Goal: Task Accomplishment & Management: Use online tool/utility

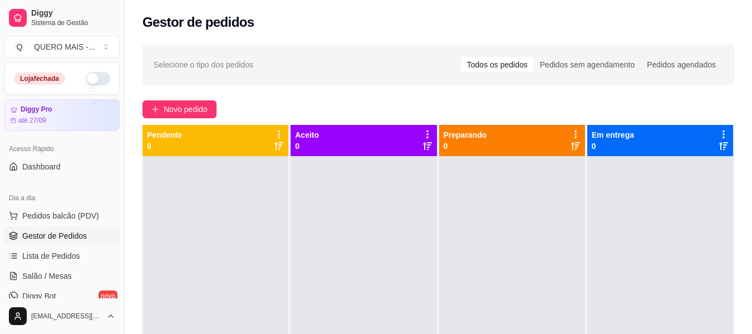
click at [91, 81] on button "button" at bounding box center [98, 78] width 25 height 13
click at [45, 273] on span "Salão / Mesas" at bounding box center [47, 275] width 50 height 11
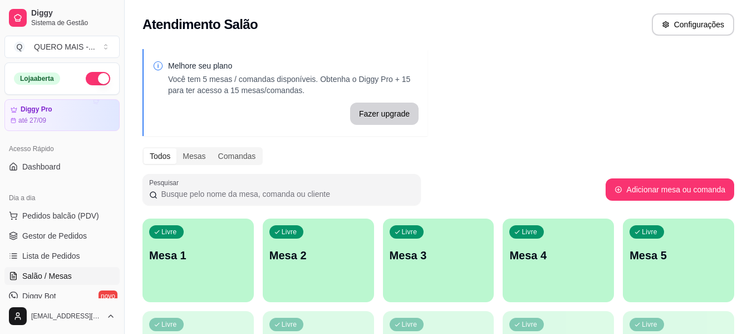
click at [194, 262] on p "Mesa 1" at bounding box center [198, 255] width 98 height 16
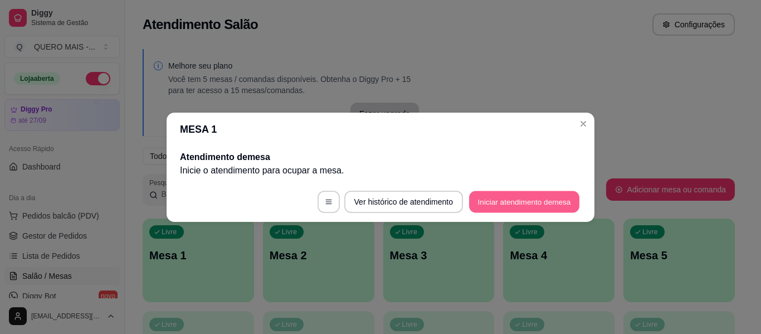
click at [490, 196] on button "Iniciar atendimento de mesa" at bounding box center [524, 201] width 110 height 22
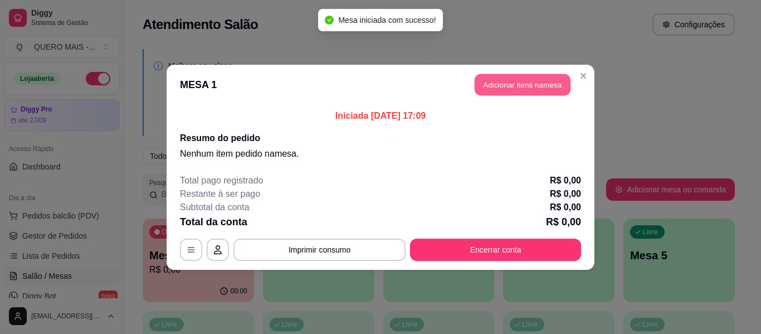
click at [549, 79] on button "Adicionar itens na mesa" at bounding box center [522, 85] width 96 height 22
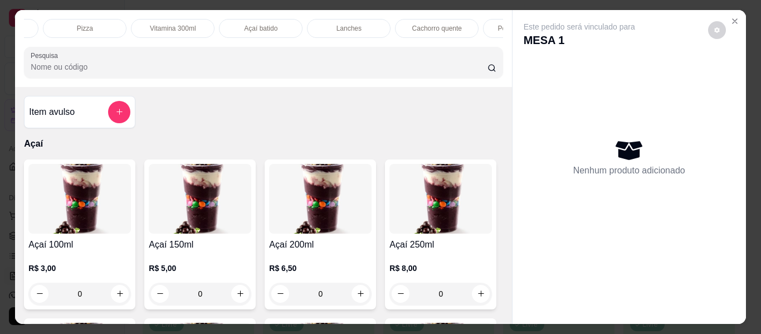
scroll to position [0, 407]
click at [195, 26] on div "Lanches" at bounding box center [187, 28] width 84 height 19
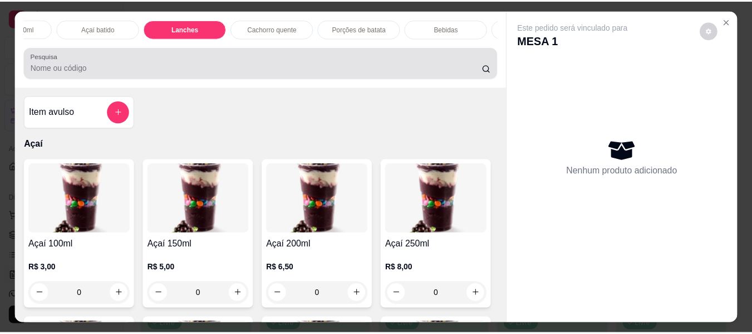
scroll to position [30, 0]
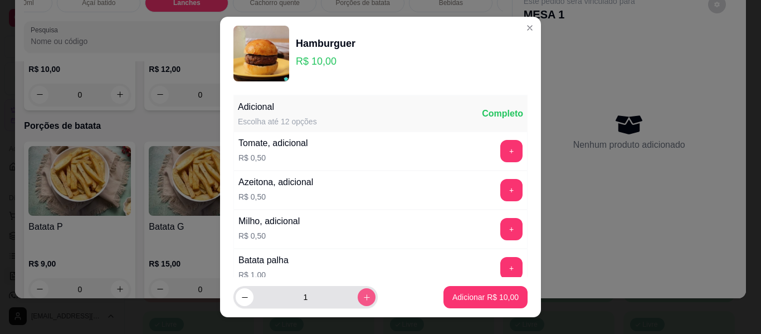
click at [358, 302] on button "increase-product-quantity" at bounding box center [367, 297] width 18 height 18
type input "2"
click at [482, 295] on p "Adicionar R$ 20,00" at bounding box center [485, 296] width 66 height 11
type input "2"
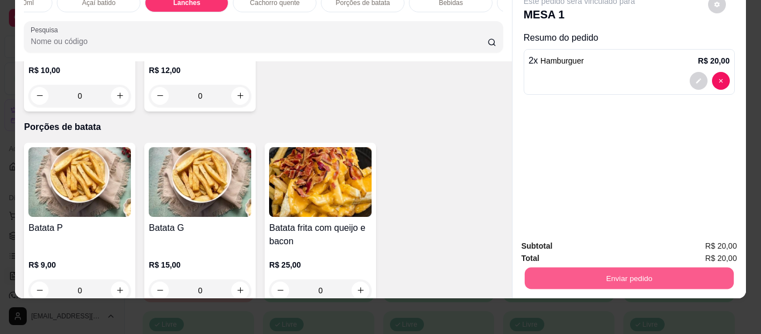
click at [612, 272] on button "Enviar pedido" at bounding box center [628, 278] width 209 height 22
click at [579, 246] on button "Não registrar e enviar pedido" at bounding box center [592, 242] width 112 height 21
